Goal: Find specific page/section: Find specific page/section

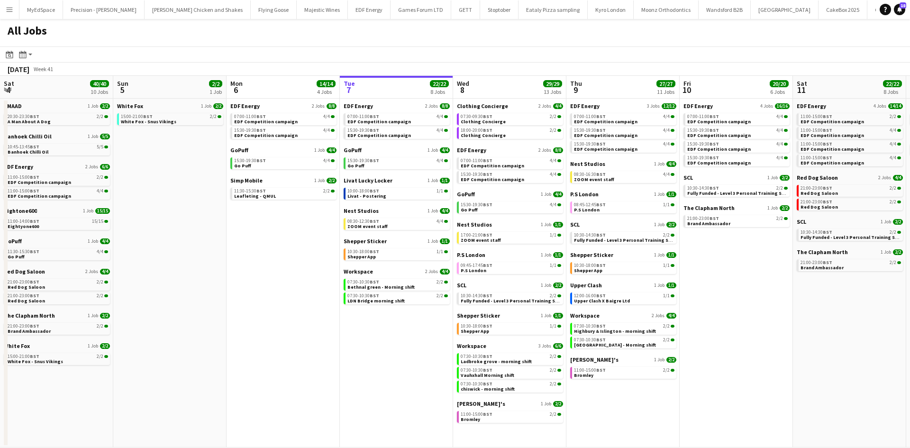
scroll to position [0, 460]
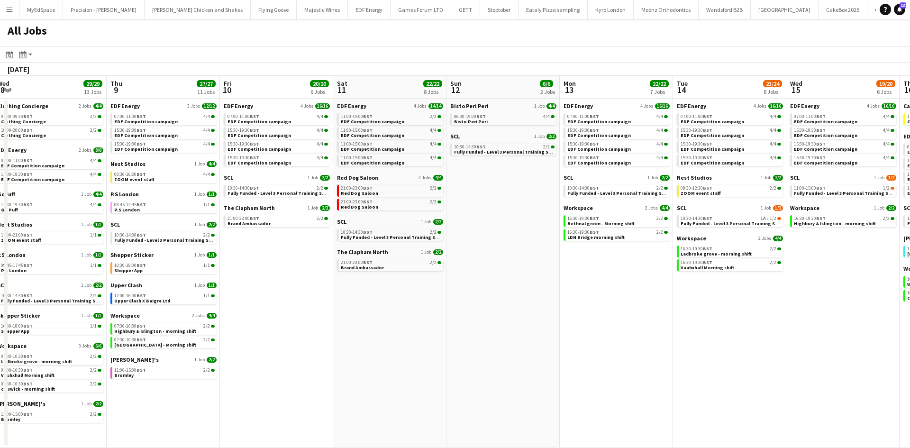
drag, startPoint x: 272, startPoint y: 347, endPoint x: 633, endPoint y: 318, distance: 361.8
click at [645, 318] on app-calendar-viewport "Sat 4 40/40 10 Jobs Sun 5 2/2 1 Job Mon 6 14/14 4 Jobs Tue 7 22/22 8 Jobs Wed 8…" at bounding box center [455, 262] width 910 height 372
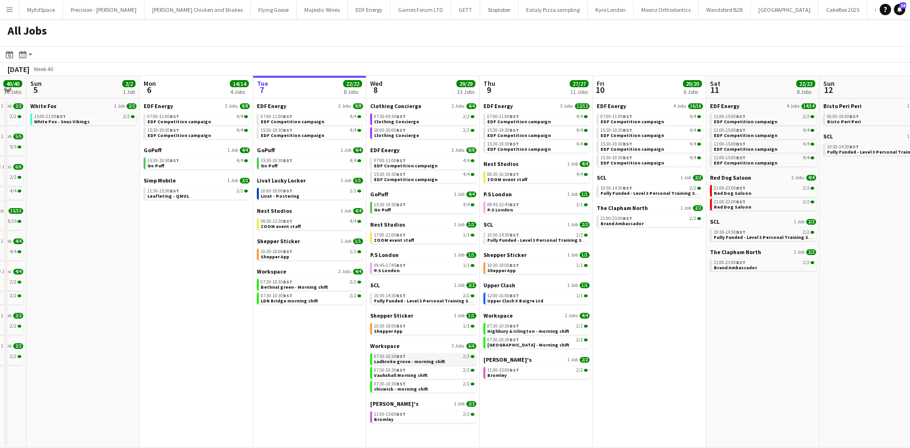
click at [408, 361] on span "Ladbroke grove - morning shift" at bounding box center [409, 361] width 71 height 6
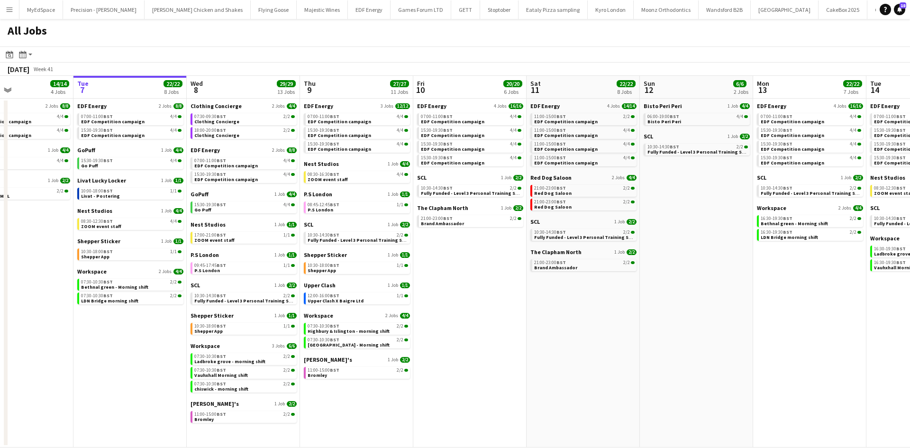
drag, startPoint x: 745, startPoint y: 305, endPoint x: 565, endPoint y: 317, distance: 180.0
click at [565, 317] on app-calendar-viewport "Fri 3 25/25 10 Jobs Sat 4 40/40 10 Jobs Sun 5 2/2 1 Job Mon 6 14/14 4 Jobs Tue …" at bounding box center [455, 262] width 910 height 372
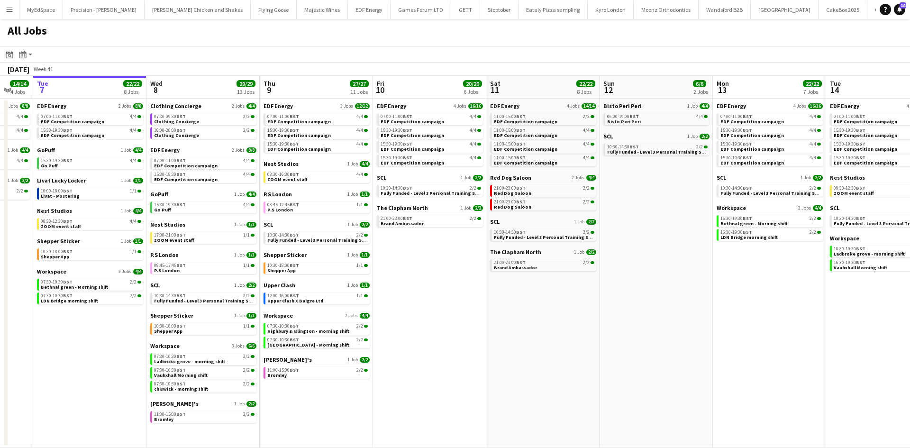
drag, startPoint x: 751, startPoint y: 322, endPoint x: 377, endPoint y: 292, distance: 375.1
click at [372, 292] on app-calendar-viewport "Fri 3 25/25 10 Jobs Sat 4 40/40 10 Jobs Sun 5 2/2 1 Job Mon 6 14/14 4 Jobs Tue …" at bounding box center [455, 262] width 910 height 372
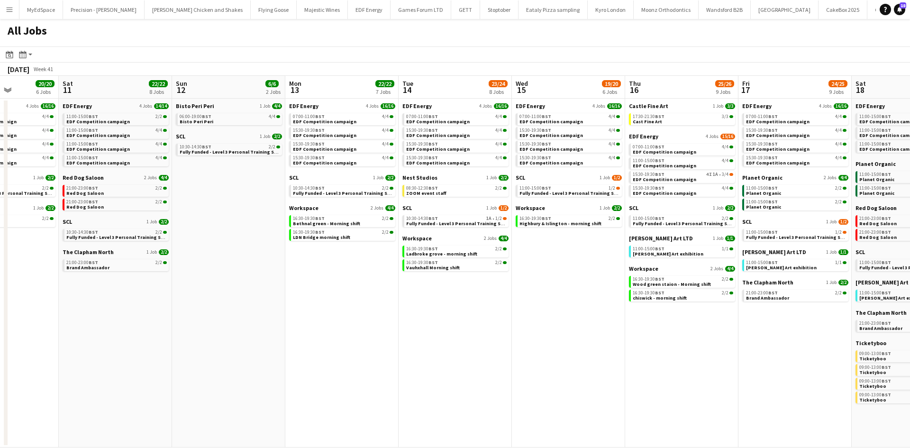
drag, startPoint x: 744, startPoint y: 326, endPoint x: 634, endPoint y: 314, distance: 110.6
click at [634, 314] on app-calendar-viewport "Tue 7 22/22 8 Jobs Wed 8 29/29 13 Jobs Thu 9 27/27 11 Jobs Fri 10 20/20 6 Jobs …" at bounding box center [455, 262] width 910 height 372
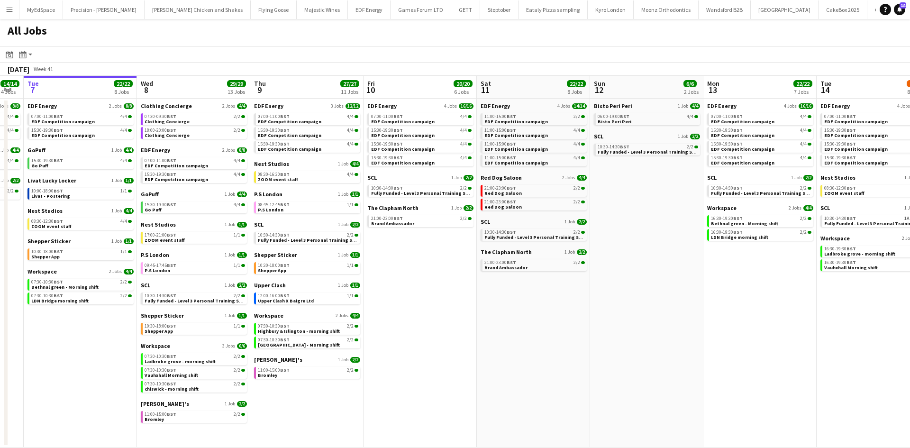
scroll to position [0, 291]
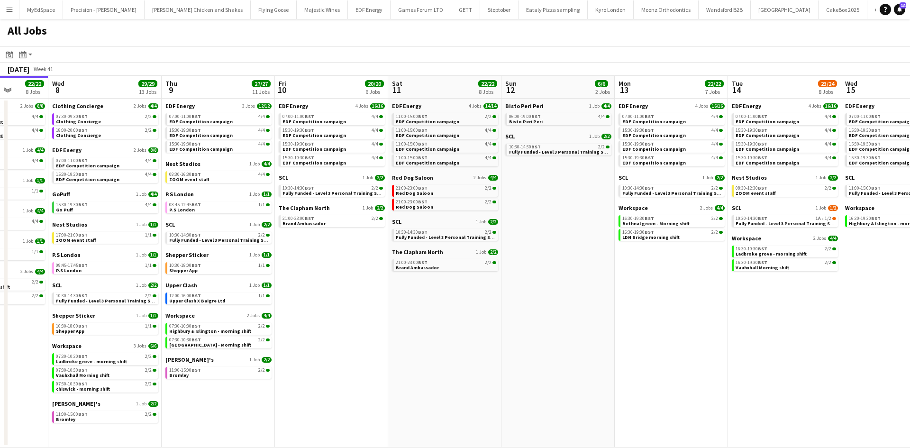
drag, startPoint x: 342, startPoint y: 289, endPoint x: 673, endPoint y: 290, distance: 331.2
click at [701, 286] on app-calendar-viewport "Sun 5 2/2 1 Job Mon 6 14/14 4 Jobs Tue 7 22/22 8 Jobs Wed 8 29/29 13 Jobs Thu 9…" at bounding box center [455, 262] width 910 height 372
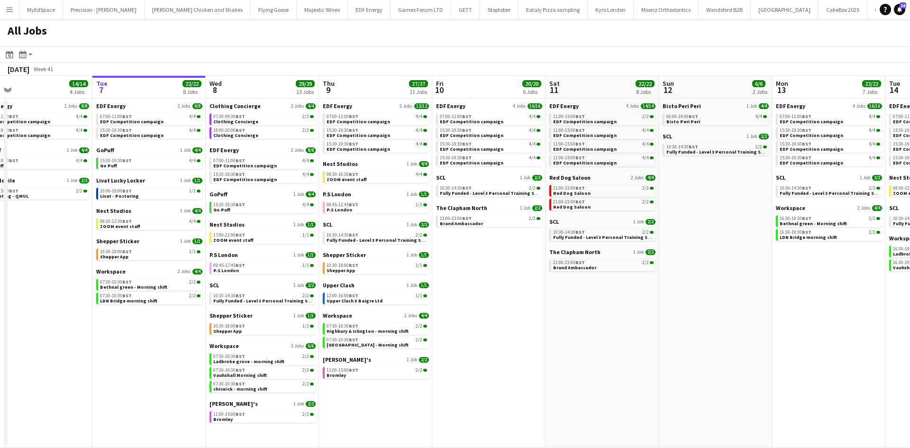
scroll to position [0, 244]
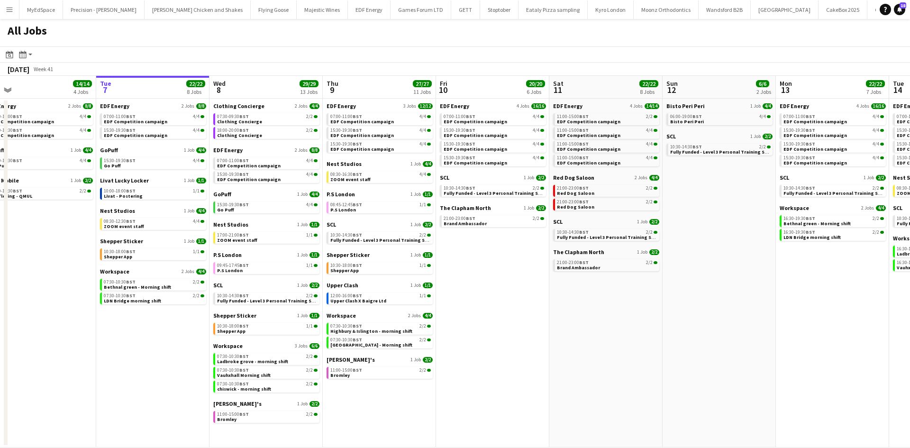
drag, startPoint x: 535, startPoint y: 312, endPoint x: 584, endPoint y: 311, distance: 49.8
click at [591, 312] on app-calendar-viewport "Sat 4 40/40 10 Jobs Sun 5 2/2 1 Job Mon 6 14/14 4 Jobs Tue 7 22/22 8 Jobs Wed 8…" at bounding box center [455, 262] width 910 height 372
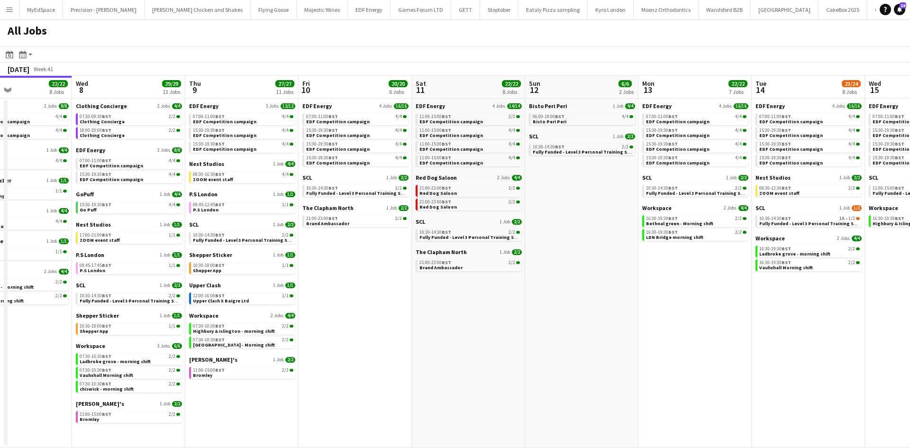
drag, startPoint x: 617, startPoint y: 281, endPoint x: 527, endPoint y: 285, distance: 89.7
click at [527, 285] on app-calendar-viewport "Sat 4 40/40 10 Jobs Sun 5 2/2 1 Job Mon 6 14/14 4 Jobs Tue 7 22/22 8 Jobs Wed 8…" at bounding box center [455, 262] width 910 height 372
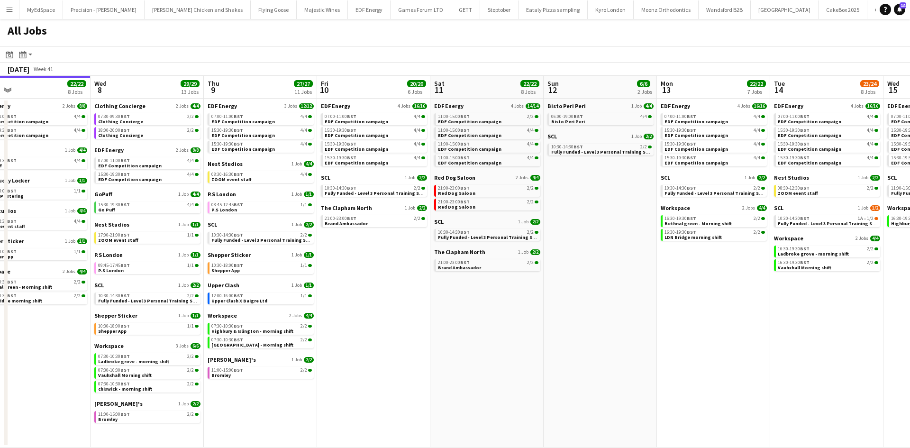
drag, startPoint x: 592, startPoint y: 227, endPoint x: 372, endPoint y: 168, distance: 228.3
click at [372, 168] on app-calendar-viewport "Sat 4 40/40 10 Jobs Sun 5 2/2 1 Job Mon 6 14/14 4 Jobs Tue 7 22/22 8 Jobs Wed 8…" at bounding box center [455, 262] width 910 height 372
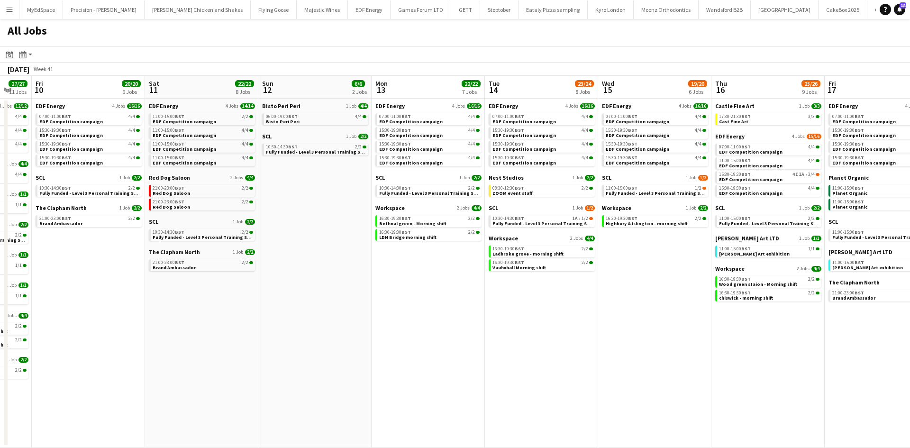
scroll to position [0, 471]
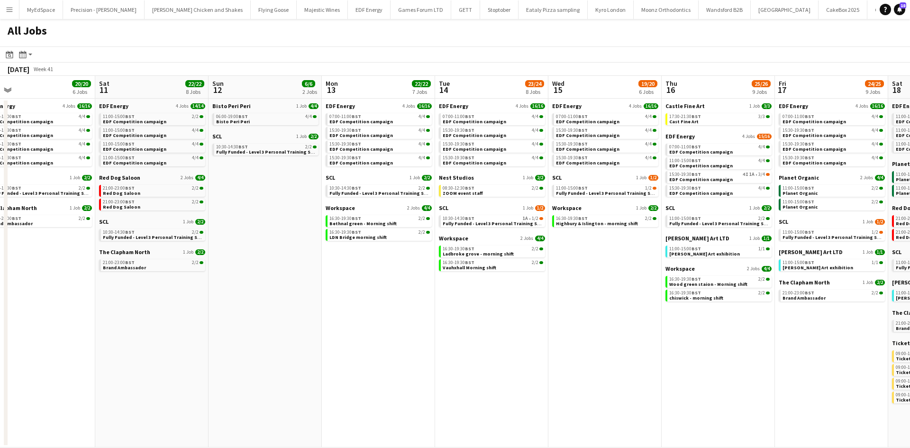
drag, startPoint x: 634, startPoint y: 317, endPoint x: 571, endPoint y: 312, distance: 63.2
click at [571, 312] on app-calendar-viewport "Mon 6 14/14 4 Jobs Tue 7 22/22 8 Jobs Wed 8 29/29 13 Jobs Thu 9 27/27 11 Jobs F…" at bounding box center [455, 262] width 910 height 372
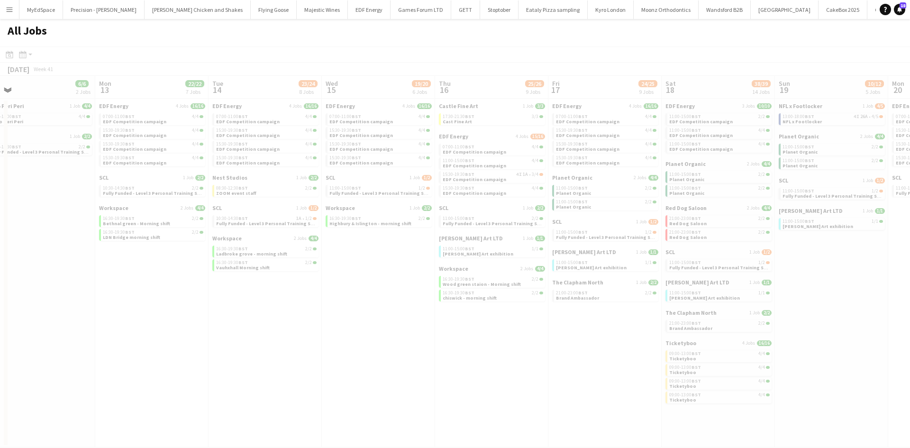
scroll to position [0, 281]
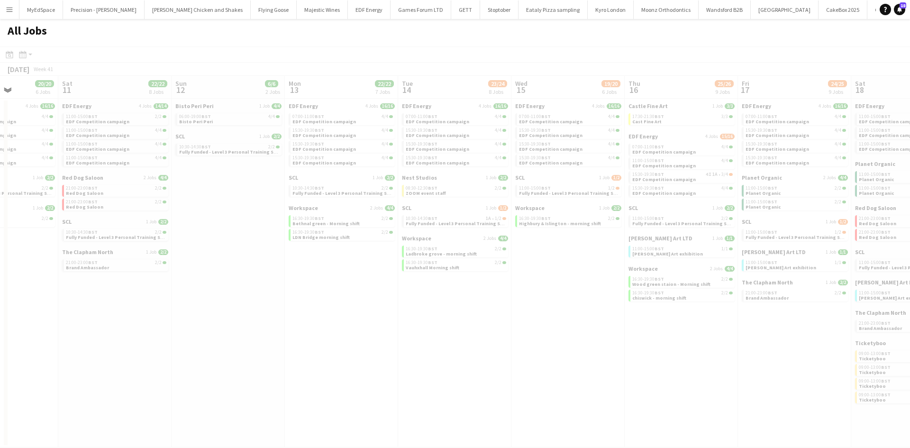
drag, startPoint x: 579, startPoint y: 272, endPoint x: 410, endPoint y: 255, distance: 170.0
click at [410, 255] on app-all-jobs "All Jobs Date picker OCT 2025 OCT 2025 Monday M Tuesday T Wednesday W Thursday …" at bounding box center [455, 233] width 910 height 428
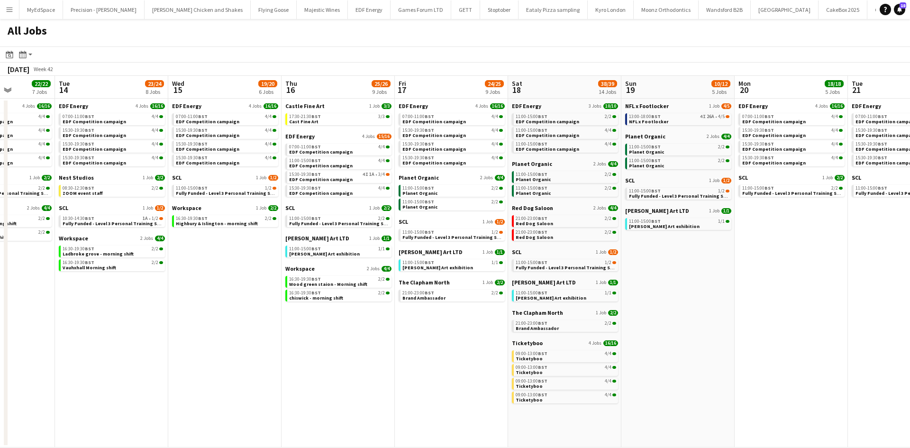
drag, startPoint x: 680, startPoint y: 415, endPoint x: 347, endPoint y: 375, distance: 335.4
click at [337, 386] on app-calendar-viewport "Fri 10 20/20 6 Jobs Sat 11 22/22 8 Jobs Sun 12 6/6 2 Jobs Mon 13 22/22 7 Jobs T…" at bounding box center [455, 262] width 910 height 372
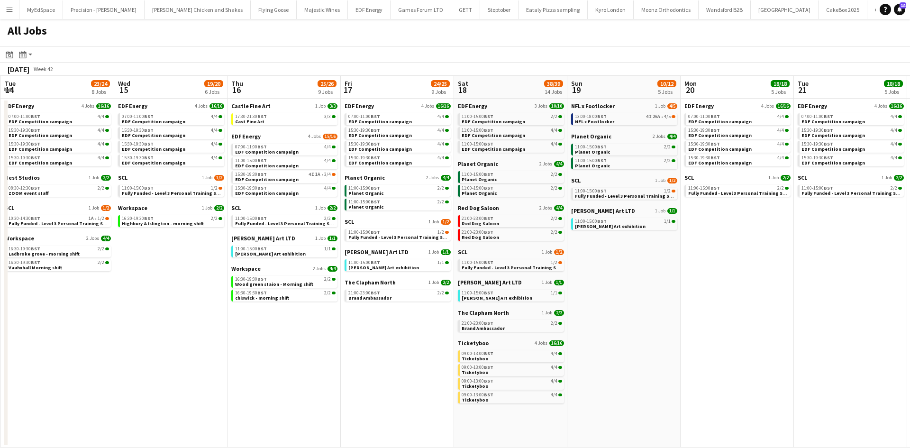
scroll to position [0, 455]
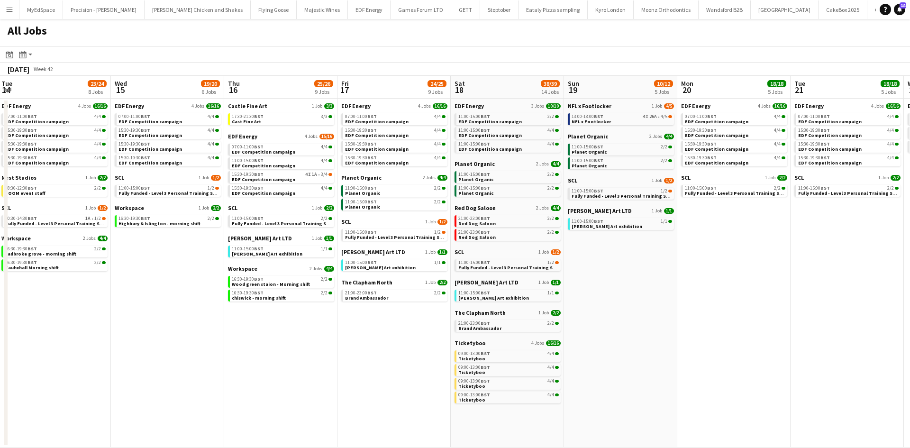
drag, startPoint x: 674, startPoint y: 344, endPoint x: 634, endPoint y: 349, distance: 40.2
click at [634, 349] on app-calendar-viewport "Fri 10 20/20 6 Jobs Sat 11 22/22 8 Jobs Sun 12 6/6 2 Jobs Mon 13 22/22 7 Jobs T…" at bounding box center [455, 262] width 910 height 372
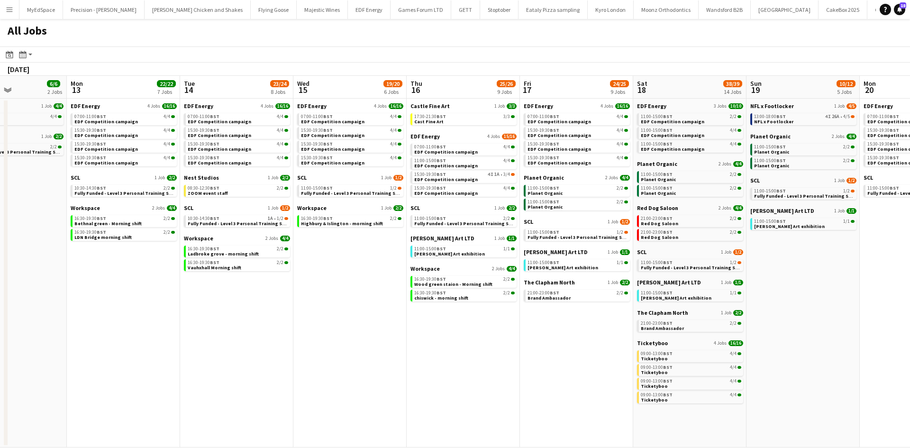
drag, startPoint x: 242, startPoint y: 308, endPoint x: 474, endPoint y: 316, distance: 232.4
click at [489, 313] on app-calendar-viewport "Fri 10 20/20 6 Jobs Sat 11 22/22 8 Jobs Sun 12 6/6 2 Jobs Mon 13 22/22 7 Jobs T…" at bounding box center [455, 262] width 910 height 372
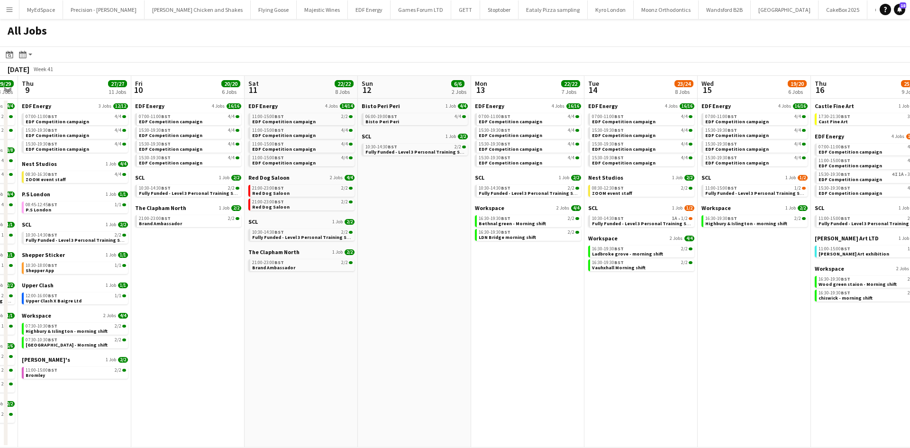
drag, startPoint x: 347, startPoint y: 321, endPoint x: 570, endPoint y: 311, distance: 223.0
click at [570, 311] on app-calendar-viewport "Tue 7 22/22 8 Jobs Wed 8 29/29 13 Jobs Thu 9 27/27 11 Jobs Fri 10 20/20 6 Jobs …" at bounding box center [455, 262] width 910 height 372
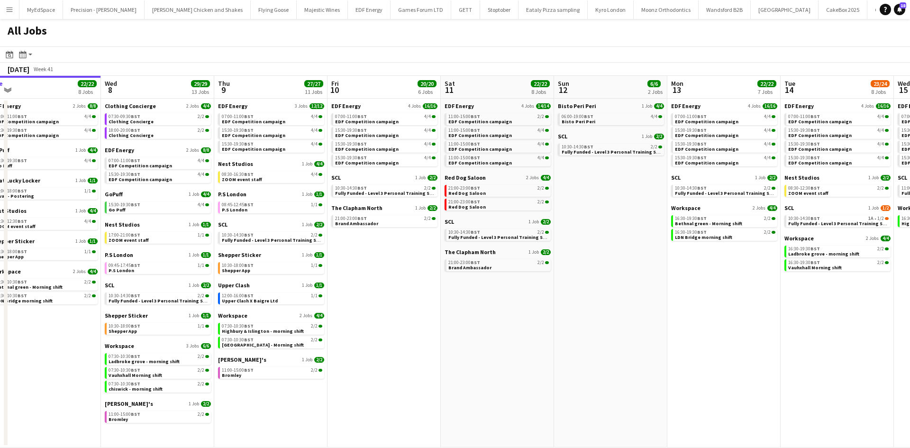
drag, startPoint x: 450, startPoint y: 320, endPoint x: 721, endPoint y: 317, distance: 271.1
click at [752, 321] on app-calendar-viewport "Sun 5 2/2 1 Job Mon 6 14/14 4 Jobs Tue 7 22/22 8 Jobs Wed 8 29/29 13 Jobs Thu 9…" at bounding box center [455, 262] width 910 height 372
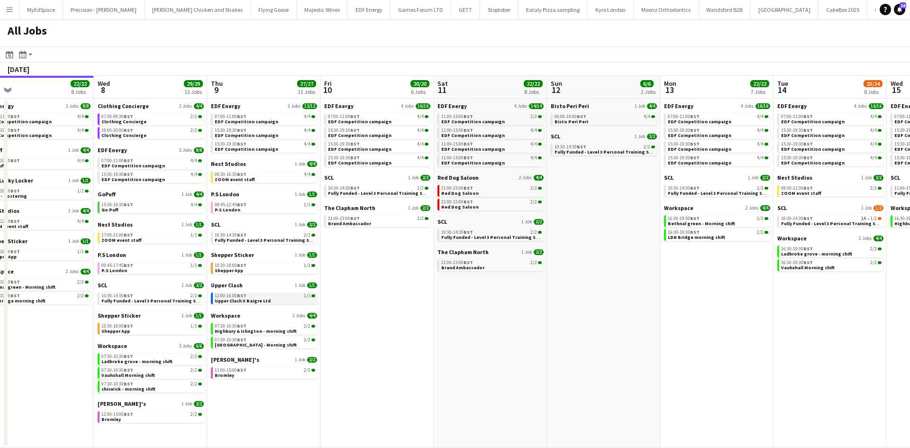
drag, startPoint x: 549, startPoint y: 302, endPoint x: 540, endPoint y: 302, distance: 9.0
click at [551, 302] on app-calendar-viewport "Sun 5 2/2 1 Job Mon 6 14/14 4 Jobs Tue 7 22/22 8 Jobs Wed 8 29/29 13 Jobs Thu 9…" at bounding box center [455, 262] width 910 height 372
